Goal: Communication & Community: Answer question/provide support

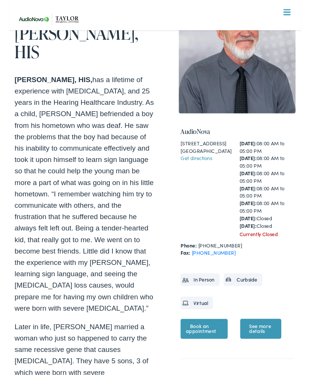
scroll to position [63, 0]
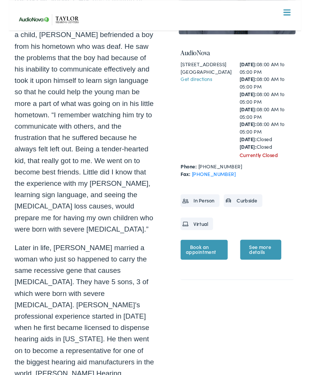
click at [291, 10] on span at bounding box center [295, 10] width 8 height 1
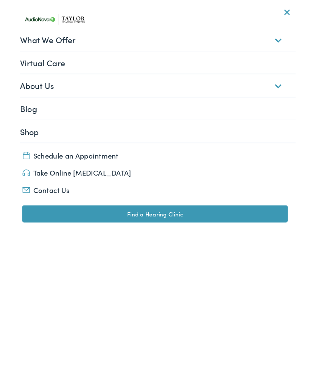
click at [168, 302] on header "Menu Close Schedule an Appointment Take Online [MEDICAL_DATA] Contact Us Find a…" at bounding box center [155, 198] width 310 height 397
click at [48, 202] on link "Contact Us" at bounding box center [154, 201] width 281 height 11
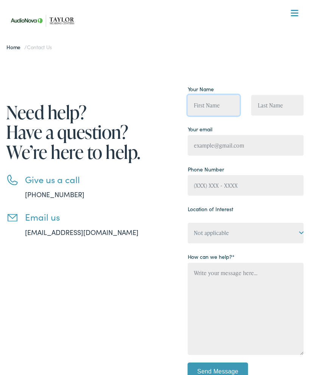
type input "[PERSON_NAME]"
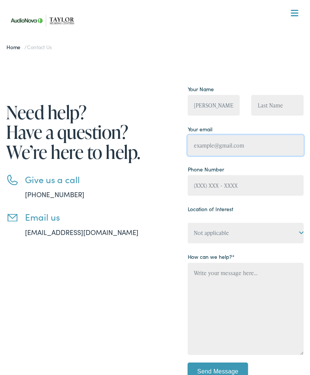
click at [258, 143] on input "Contact form" at bounding box center [246, 145] width 116 height 21
type input "nancybxyz@gmail.com"
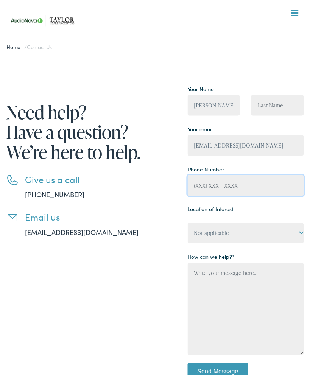
click at [252, 186] on p "Phone Number" at bounding box center [246, 179] width 116 height 33
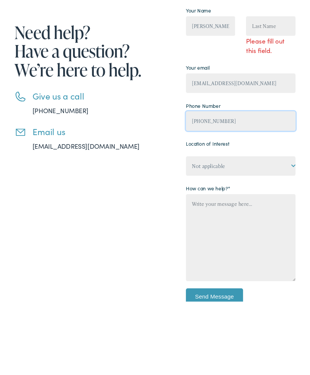
type input "(270) 759-1130"
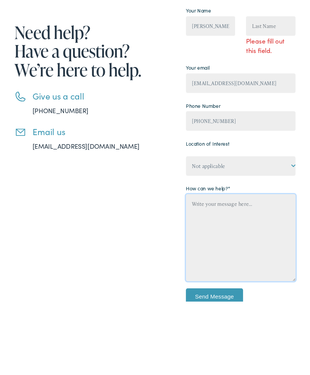
click at [243, 283] on textarea "Contact form" at bounding box center [246, 329] width 116 height 92
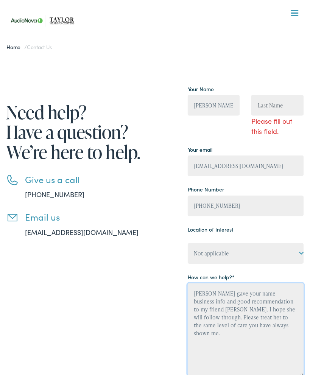
type textarea "Eric I gave your name business info and good recommendation to my friend Freda …"
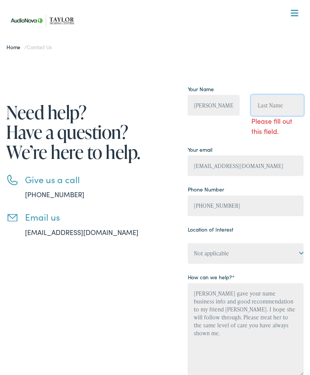
click at [277, 104] on input "Contact form" at bounding box center [277, 105] width 52 height 21
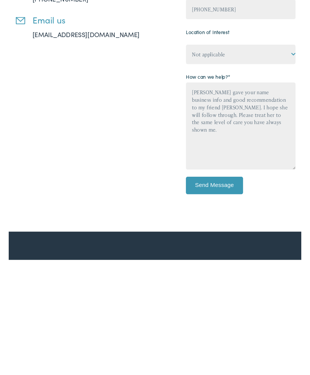
type input "Bogard"
click at [219, 196] on div "Please fill out this field. Your Name Nancy Bogard Bogard Please fill out this …" at bounding box center [246, 175] width 116 height 332
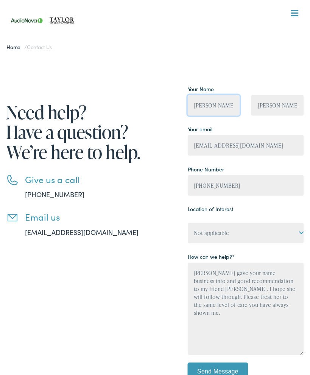
click at [238, 99] on input "Nancy Bogard" at bounding box center [214, 105] width 52 height 21
click at [235, 99] on input "Nancy Bogard" at bounding box center [214, 105] width 52 height 21
click at [232, 106] on input "Nancy Bogard" at bounding box center [214, 105] width 52 height 21
type input "Nancy"
click at [151, 224] on li "Email us info@taylorhearingcenters.com" at bounding box center [80, 225] width 149 height 26
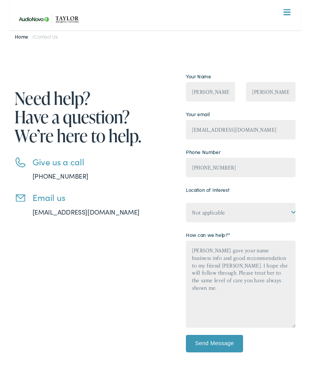
scroll to position [8, 0]
click at [274, 225] on select "Not applicable Taylor Hearing Centers, Cherokee Village Taylor Hearing Centers,…" at bounding box center [246, 224] width 116 height 21
select select "Taylor Hearing Centers, Paris"
click at [225, 362] on input "Send Message" at bounding box center [218, 363] width 61 height 19
click at [227, 367] on input "Send Message" at bounding box center [218, 363] width 61 height 19
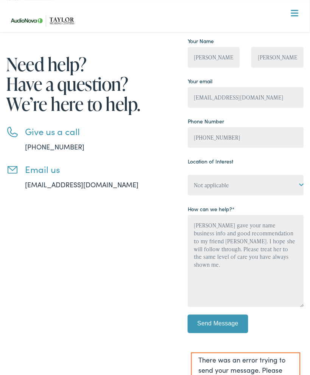
scroll to position [47, 0]
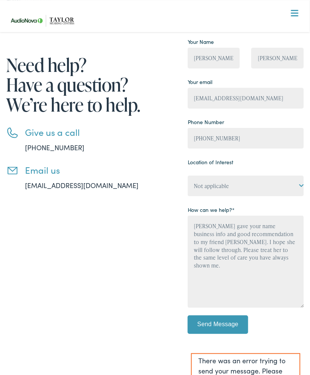
click at [107, 183] on link "info@taylorhearingcenters.com" at bounding box center [81, 184] width 113 height 9
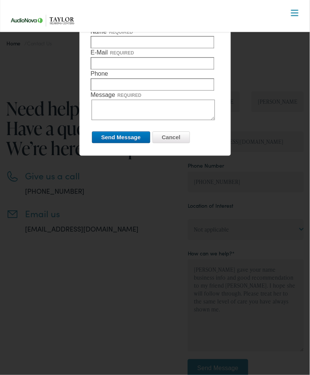
scroll to position [0, 0]
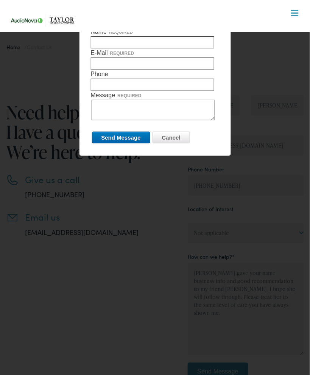
click at [175, 140] on input "Cancel" at bounding box center [170, 138] width 37 height 12
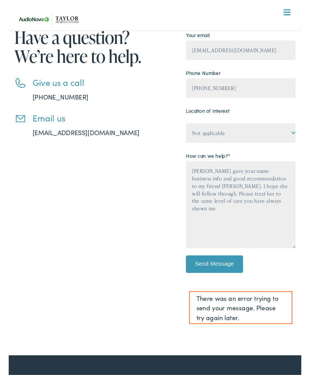
scroll to position [94, 0]
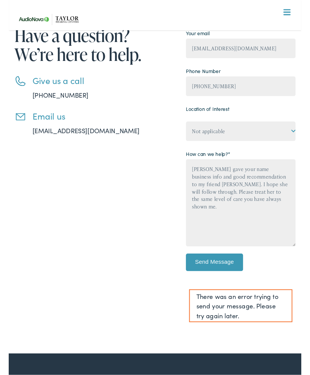
click at [215, 274] on input "Send Message" at bounding box center [218, 278] width 61 height 19
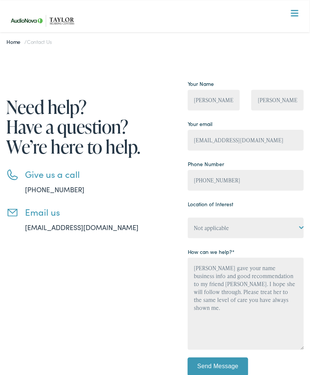
scroll to position [0, 0]
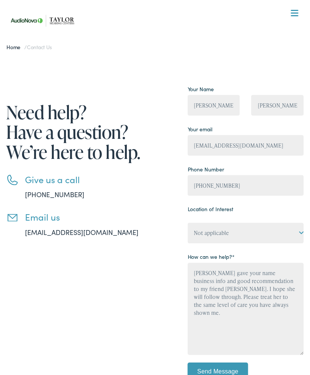
click at [298, 11] on span at bounding box center [295, 10] width 8 height 1
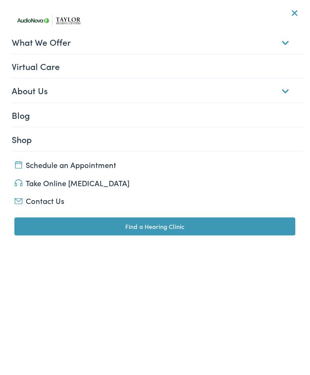
click at [162, 291] on header "Menu Close Schedule an Appointment Take Online [MEDICAL_DATA] Contact Us Find a…" at bounding box center [155, 187] width 310 height 375
